Goal: Task Accomplishment & Management: Complete application form

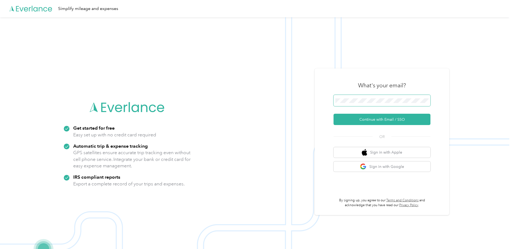
click at [389, 104] on span at bounding box center [381, 100] width 97 height 11
click at [391, 114] on button "Continue with Email / SSO" at bounding box center [381, 119] width 97 height 11
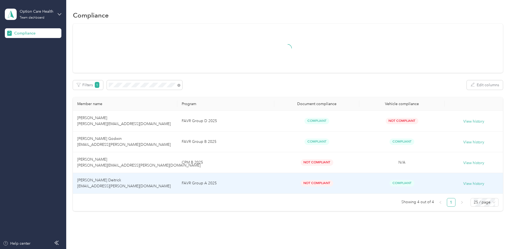
click at [268, 185] on td "FAVR Group A 2025" at bounding box center [225, 183] width 97 height 21
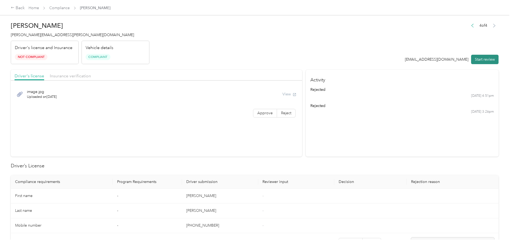
click at [477, 60] on button "Start review" at bounding box center [484, 59] width 27 height 9
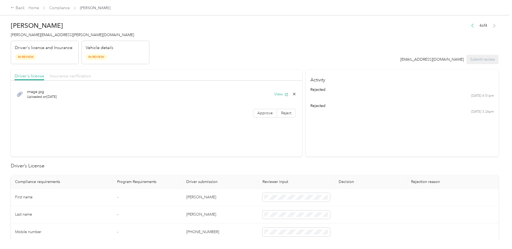
click at [68, 77] on span "Insurance verification" at bounding box center [70, 75] width 41 height 5
click at [275, 93] on button "View" at bounding box center [281, 94] width 14 height 6
click at [280, 112] on button "View" at bounding box center [281, 112] width 14 height 6
click at [27, 76] on span "Driver's license" at bounding box center [30, 75] width 30 height 5
click at [279, 94] on button "View" at bounding box center [281, 94] width 14 height 6
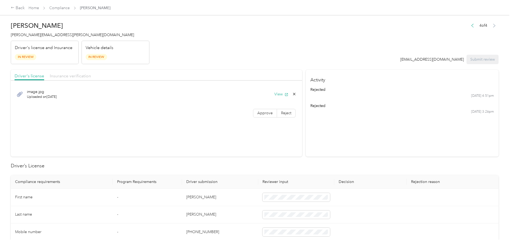
click at [64, 77] on span "Insurance verification" at bounding box center [70, 75] width 41 height 5
click at [275, 95] on button "View" at bounding box center [281, 94] width 14 height 6
click at [275, 111] on button "View" at bounding box center [281, 112] width 14 height 6
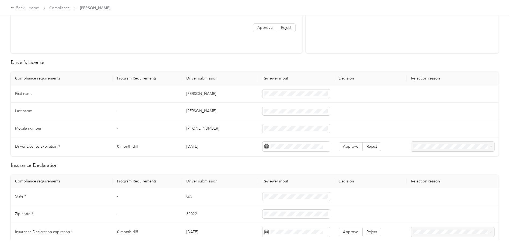
scroll to position [134, 0]
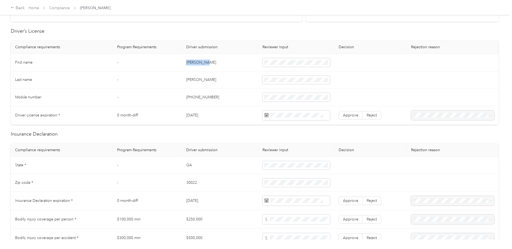
drag, startPoint x: 202, startPoint y: 63, endPoint x: 181, endPoint y: 63, distance: 20.7
click at [182, 63] on td "[PERSON_NAME]" at bounding box center [220, 62] width 76 height 17
drag, startPoint x: 202, startPoint y: 77, endPoint x: 179, endPoint y: 80, distance: 23.3
click at [179, 80] on tr "Last name - [PERSON_NAME]" at bounding box center [254, 79] width 487 height 17
drag, startPoint x: 213, startPoint y: 96, endPoint x: 185, endPoint y: 98, distance: 27.8
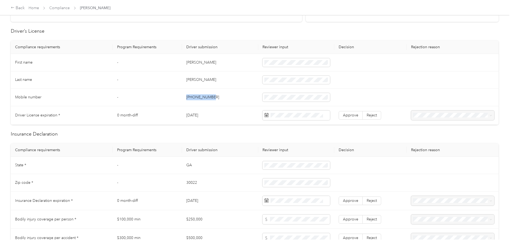
click at [185, 98] on td "[PHONE_NUMBER]" at bounding box center [220, 96] width 76 height 17
drag, startPoint x: 208, startPoint y: 114, endPoint x: 186, endPoint y: 114, distance: 22.1
click at [186, 114] on td "[DATE]" at bounding box center [220, 115] width 76 height 19
drag, startPoint x: 186, startPoint y: 114, endPoint x: 195, endPoint y: 114, distance: 8.9
copy td "[DATE]"
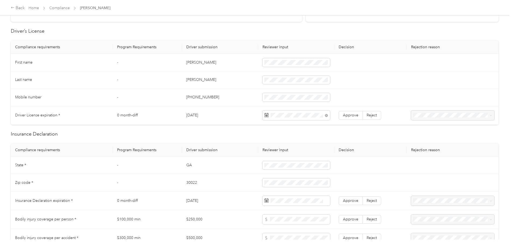
click at [247, 118] on td "[DATE]" at bounding box center [220, 115] width 76 height 19
click at [343, 115] on span "Approve" at bounding box center [350, 115] width 15 height 5
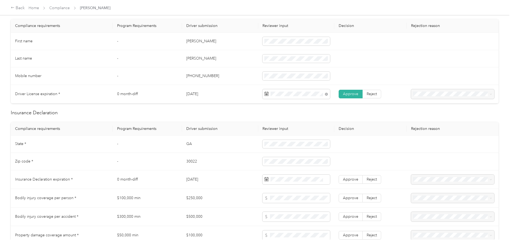
scroll to position [188, 0]
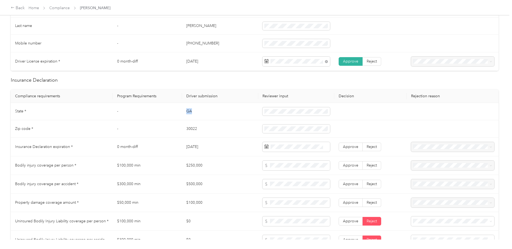
drag, startPoint x: 195, startPoint y: 112, endPoint x: 186, endPoint y: 111, distance: 9.4
click at [186, 111] on td "GA" at bounding box center [220, 111] width 76 height 17
drag, startPoint x: 197, startPoint y: 127, endPoint x: 186, endPoint y: 128, distance: 10.5
click at [186, 128] on td "30022" at bounding box center [220, 128] width 76 height 17
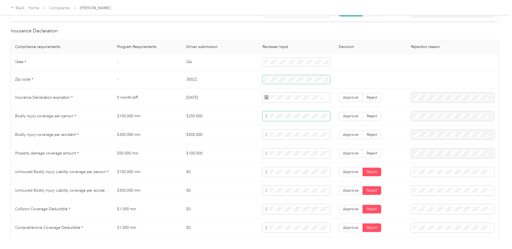
scroll to position [242, 0]
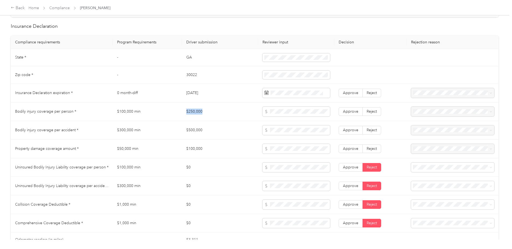
drag, startPoint x: 208, startPoint y: 115, endPoint x: 185, endPoint y: 111, distance: 22.6
click at [185, 111] on td "$250,000" at bounding box center [220, 111] width 76 height 19
drag, startPoint x: 203, startPoint y: 129, endPoint x: 188, endPoint y: 129, distance: 14.8
click at [188, 129] on td "$500,000" at bounding box center [220, 130] width 76 height 19
drag, startPoint x: 188, startPoint y: 129, endPoint x: 184, endPoint y: 130, distance: 4.1
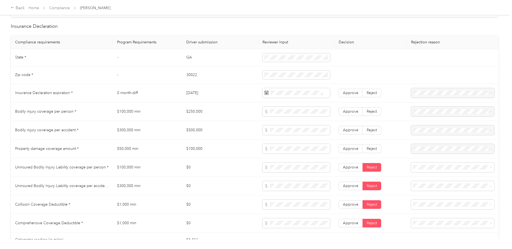
click at [184, 130] on td "$500,000" at bounding box center [220, 130] width 76 height 19
drag, startPoint x: 203, startPoint y: 130, endPoint x: 185, endPoint y: 130, distance: 18.0
click at [185, 130] on td "$500,000" at bounding box center [220, 130] width 76 height 19
drag, startPoint x: 203, startPoint y: 147, endPoint x: 185, endPoint y: 148, distance: 18.3
click at [185, 148] on td "$100,000" at bounding box center [220, 148] width 76 height 19
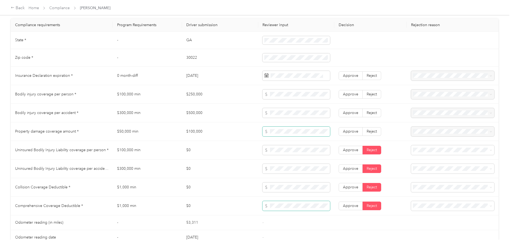
scroll to position [269, 0]
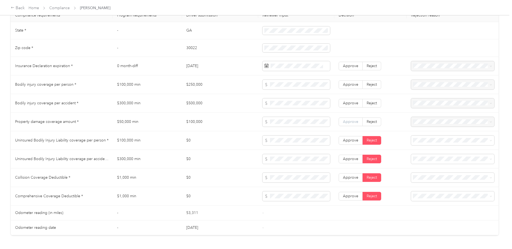
click at [344, 121] on span "Approve" at bounding box center [350, 121] width 15 height 5
click at [347, 105] on label "Approve" at bounding box center [350, 103] width 24 height 9
click at [347, 81] on label "Approve" at bounding box center [350, 84] width 24 height 9
click at [349, 68] on span "Approve" at bounding box center [350, 65] width 15 height 5
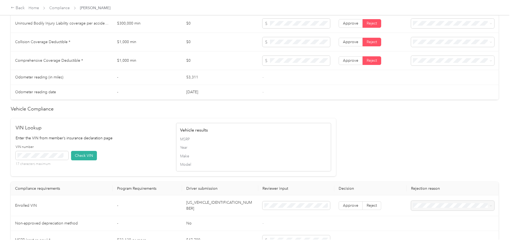
scroll to position [430, 0]
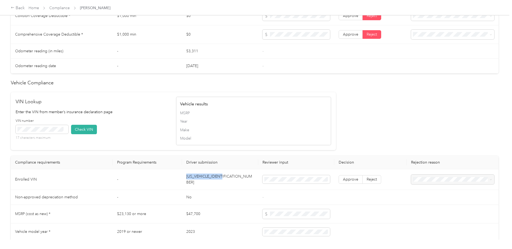
drag, startPoint x: 228, startPoint y: 178, endPoint x: 186, endPoint y: 178, distance: 41.7
click at [186, 178] on td "[US_VEHICLE_IDENTIFICATION_NUMBER]" at bounding box center [220, 179] width 76 height 21
drag, startPoint x: 186, startPoint y: 178, endPoint x: 191, endPoint y: 178, distance: 4.9
copy td "[US_VEHICLE_IDENTIFICATION_NUMBER]"
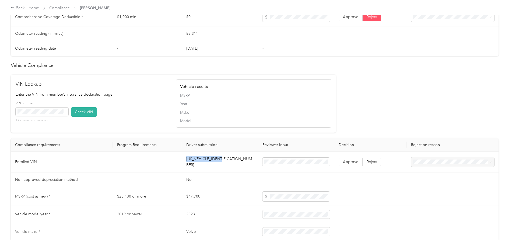
scroll to position [457, 0]
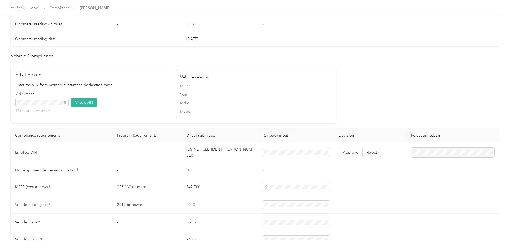
click at [129, 97] on div "VIN number 17 characters maximum Check VIN" at bounding box center [93, 104] width 155 height 26
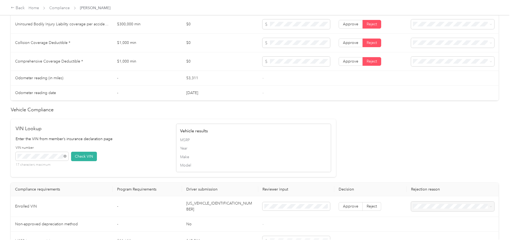
scroll to position [508, 0]
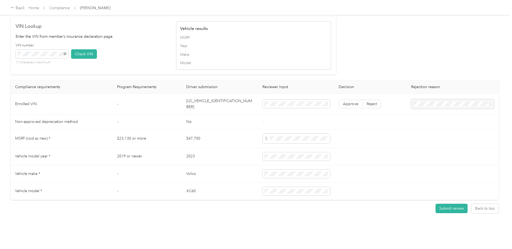
click at [239, 214] on div "[PERSON_NAME] Deitrick [EMAIL_ADDRESS][PERSON_NAME][DOMAIN_NAME] Driver's licen…" at bounding box center [254, 119] width 509 height 239
click at [79, 53] on button "Check VIN" at bounding box center [84, 53] width 26 height 9
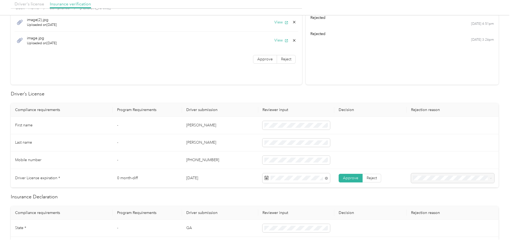
scroll to position [0, 0]
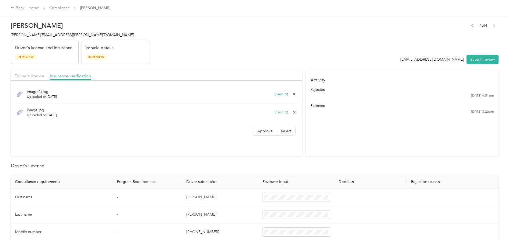
click at [277, 113] on button "View" at bounding box center [281, 112] width 14 height 6
click at [37, 77] on span "Driver's license" at bounding box center [30, 75] width 30 height 5
click at [262, 115] on label "Approve" at bounding box center [265, 113] width 24 height 9
click at [84, 75] on span "Insurance verification" at bounding box center [70, 75] width 41 height 5
click at [287, 132] on span "Reject" at bounding box center [286, 131] width 10 height 5
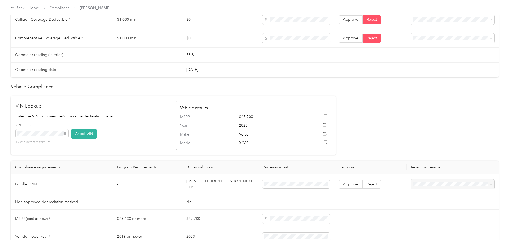
scroll to position [509, 0]
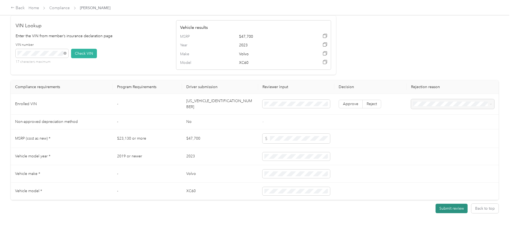
click at [448, 203] on button "Submit review" at bounding box center [451, 207] width 32 height 9
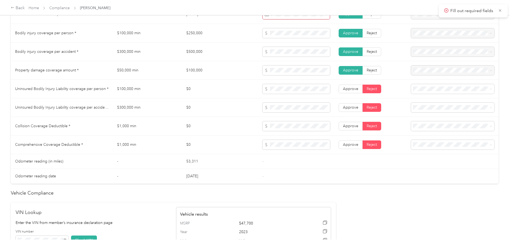
scroll to position [160, 0]
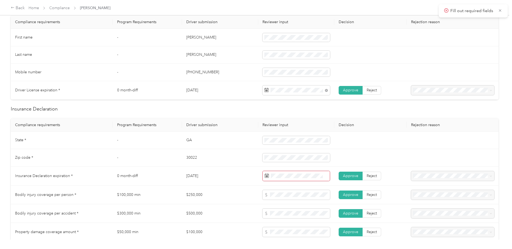
drag, startPoint x: 210, startPoint y: 174, endPoint x: 185, endPoint y: 177, distance: 24.6
click at [185, 177] on td "[DATE]" at bounding box center [220, 175] width 76 height 19
drag, startPoint x: 185, startPoint y: 177, endPoint x: 190, endPoint y: 176, distance: 4.6
copy td "[DATE]"
click at [286, 172] on span at bounding box center [296, 176] width 68 height 10
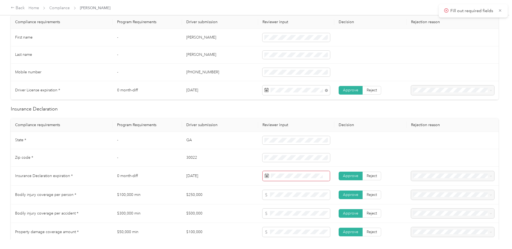
drag, startPoint x: 211, startPoint y: 172, endPoint x: 186, endPoint y: 175, distance: 24.4
click at [186, 175] on td "[DATE]" at bounding box center [220, 175] width 76 height 19
drag, startPoint x: 186, startPoint y: 175, endPoint x: 189, endPoint y: 175, distance: 3.0
copy td "[DATE]"
click at [323, 88] on button "[DATE]" at bounding box center [317, 88] width 19 height 9
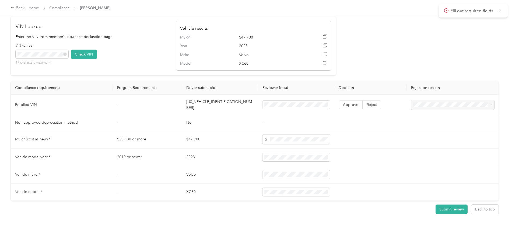
scroll to position [509, 0]
click at [105, 23] on h2 "VIN Lookup" at bounding box center [93, 25] width 155 height 7
click at [446, 205] on button "Submit review" at bounding box center [451, 207] width 32 height 9
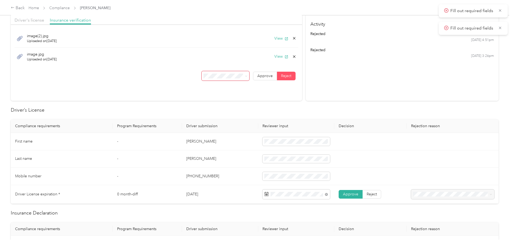
scroll to position [24, 0]
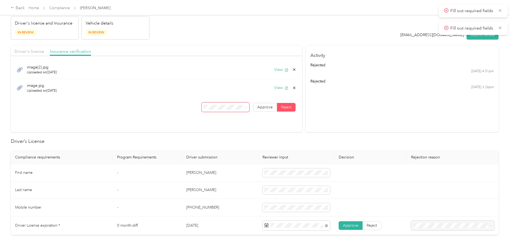
click at [243, 109] on span at bounding box center [245, 107] width 4 height 6
click at [245, 106] on span at bounding box center [246, 107] width 2 height 5
click at [272, 125] on section "Driver's license Insurance verification image(2).jpg Uploaded on [DATE] View im…" at bounding box center [156, 88] width 291 height 87
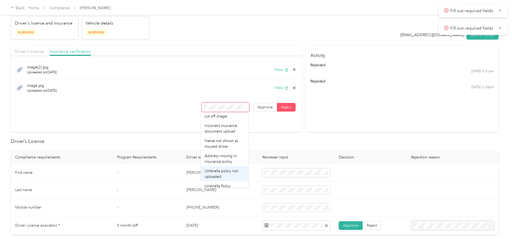
scroll to position [0, 0]
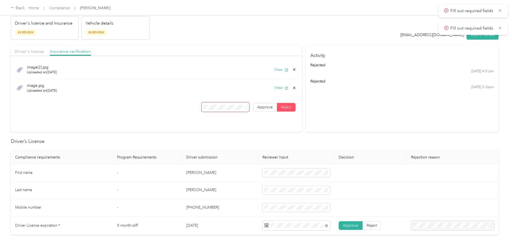
click at [227, 128] on span "Uploaded insurance document is blurry or cut off image" at bounding box center [222, 123] width 37 height 16
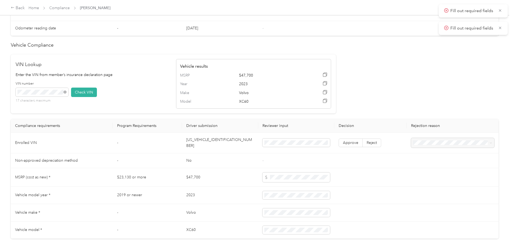
scroll to position [509, 0]
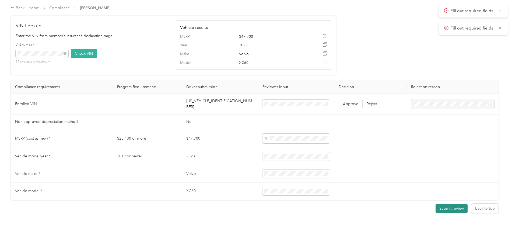
click at [454, 203] on button "Submit review" at bounding box center [451, 207] width 32 height 9
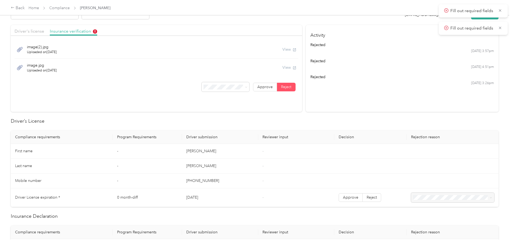
scroll to position [0, 0]
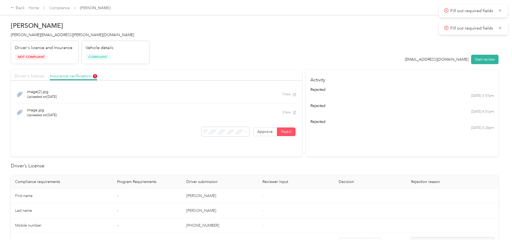
click at [34, 74] on span "Driver's license" at bounding box center [30, 75] width 30 height 5
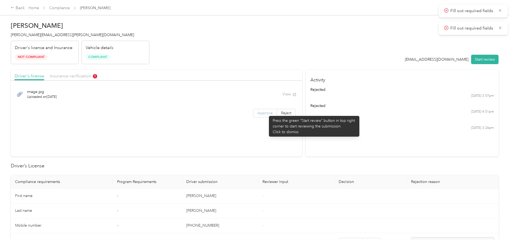
click at [266, 113] on span "Approve" at bounding box center [264, 113] width 15 height 5
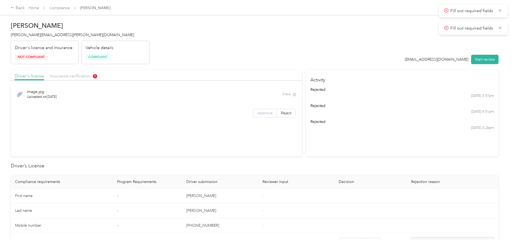
click at [268, 114] on span "Approve" at bounding box center [264, 113] width 15 height 5
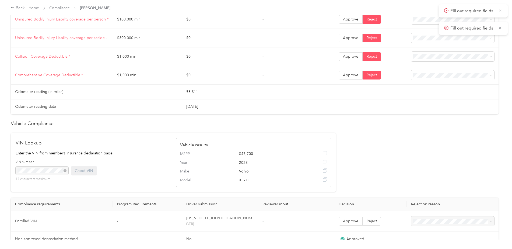
scroll to position [215, 0]
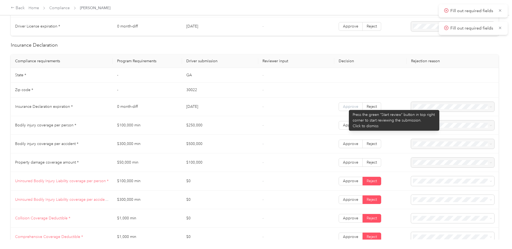
click at [346, 107] on span "Approve" at bounding box center [350, 106] width 15 height 5
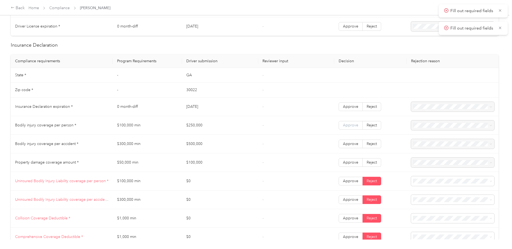
click at [349, 123] on span "Approve" at bounding box center [350, 125] width 15 height 5
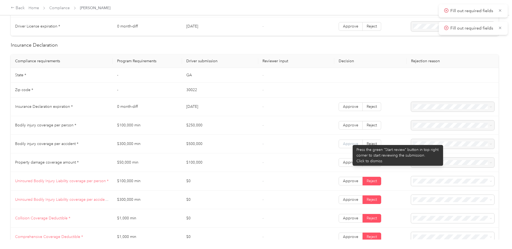
click at [350, 142] on span "Approve" at bounding box center [350, 143] width 15 height 5
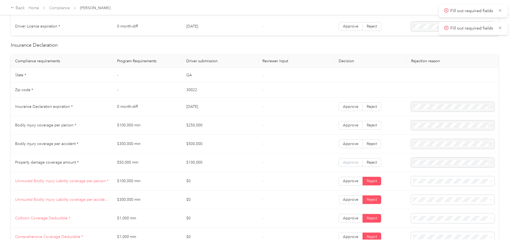
click at [350, 158] on label "Approve" at bounding box center [350, 162] width 24 height 9
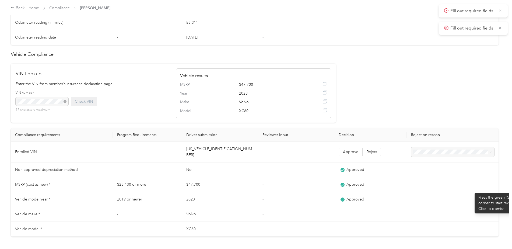
scroll to position [484, 0]
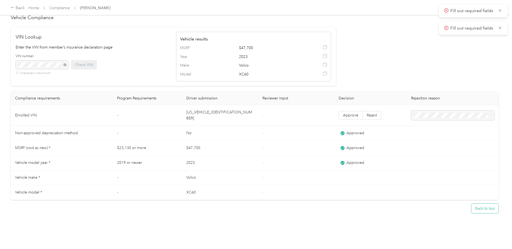
click at [476, 203] on button "Back to top" at bounding box center [484, 207] width 27 height 9
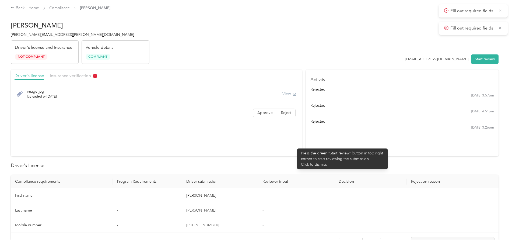
scroll to position [0, 0]
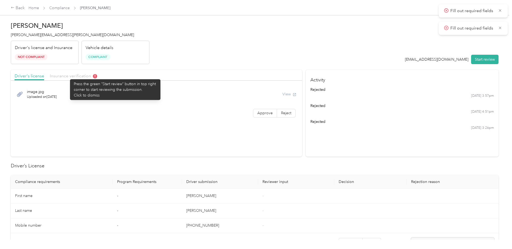
click at [67, 76] on span "Insurance verification" at bounding box center [73, 75] width 47 height 5
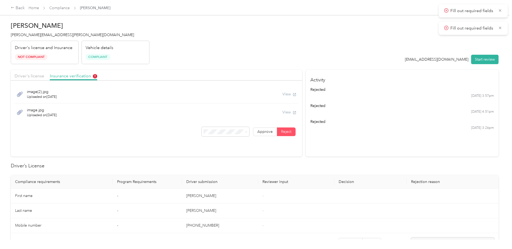
click at [289, 132] on span "Reject" at bounding box center [286, 131] width 10 height 5
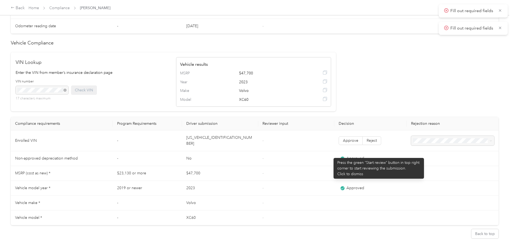
scroll to position [484, 0]
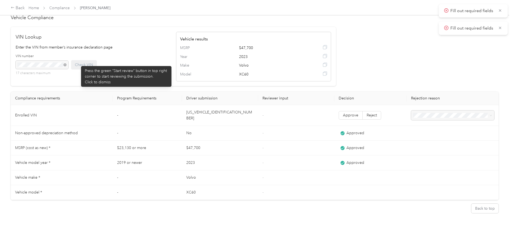
click at [78, 63] on div "VIN number 17 characters maximum Check VIN" at bounding box center [93, 67] width 155 height 26
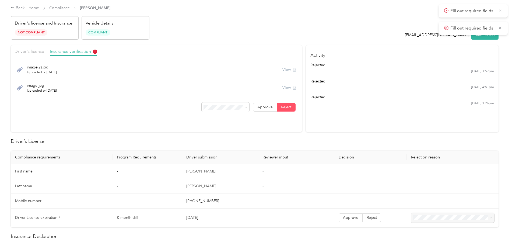
scroll to position [0, 0]
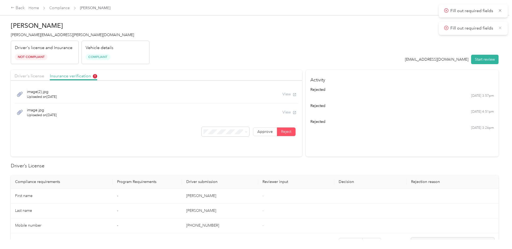
click at [500, 26] on icon at bounding box center [500, 27] width 4 height 5
click at [500, 11] on icon at bounding box center [500, 10] width 2 height 2
click at [285, 93] on div "View" at bounding box center [289, 94] width 14 height 6
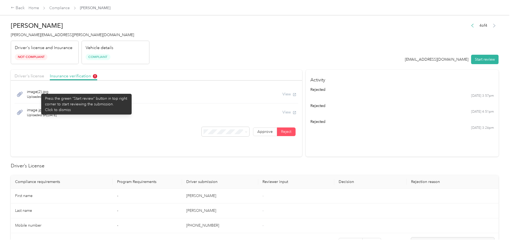
click at [38, 91] on span "image(2).jpg" at bounding box center [42, 92] width 30 height 6
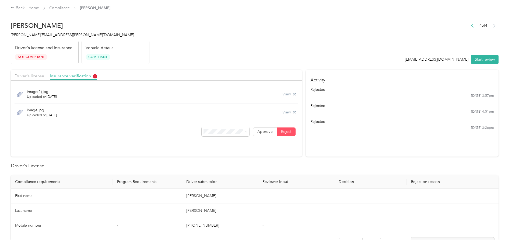
click at [20, 95] on icon at bounding box center [20, 93] width 6 height 5
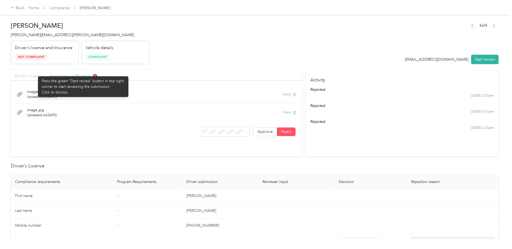
click at [35, 73] on span "Driver's license" at bounding box center [30, 75] width 30 height 5
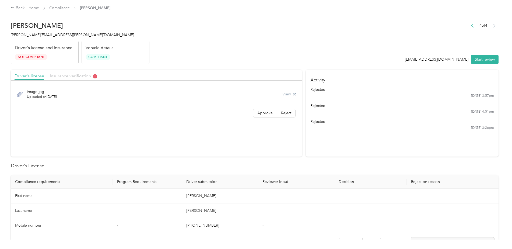
click at [62, 77] on span "Insurance verification" at bounding box center [73, 75] width 47 height 5
